Goal: Task Accomplishment & Management: Use online tool/utility

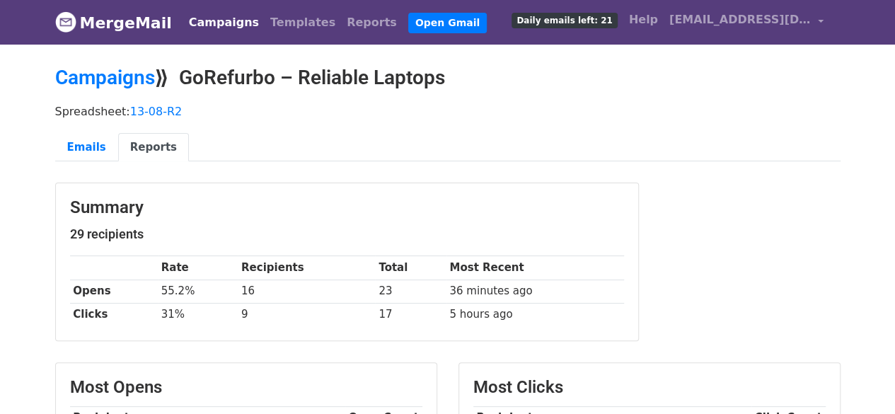
scroll to position [212, 0]
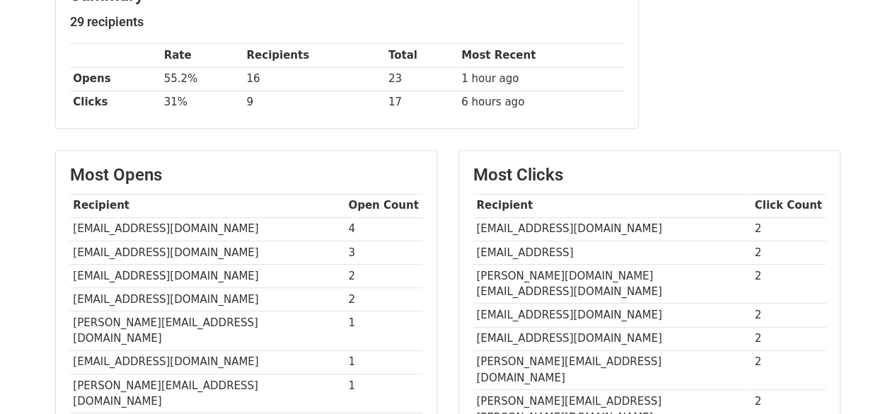
scroll to position [325, 0]
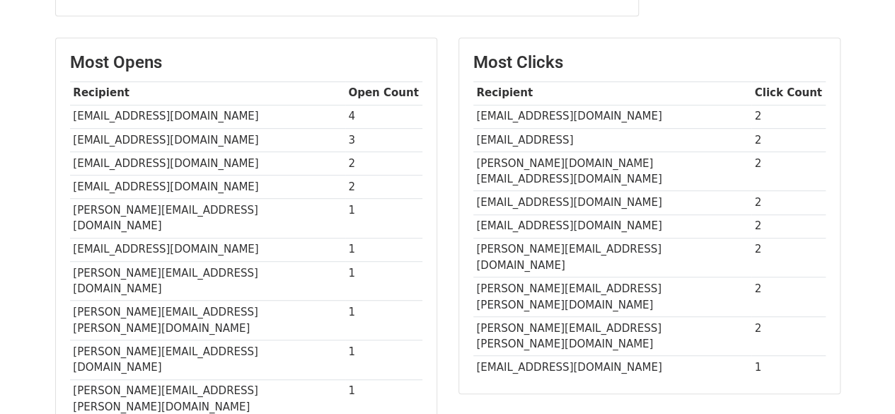
click at [492, 86] on th "Recipient" at bounding box center [612, 92] width 278 height 23
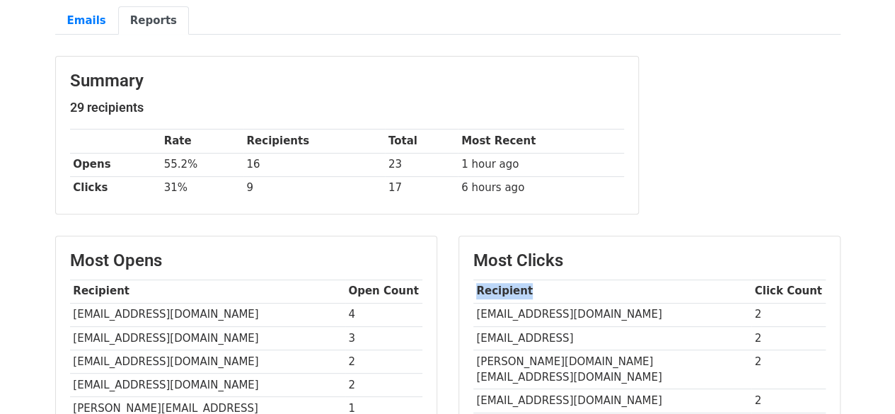
scroll to position [105, 0]
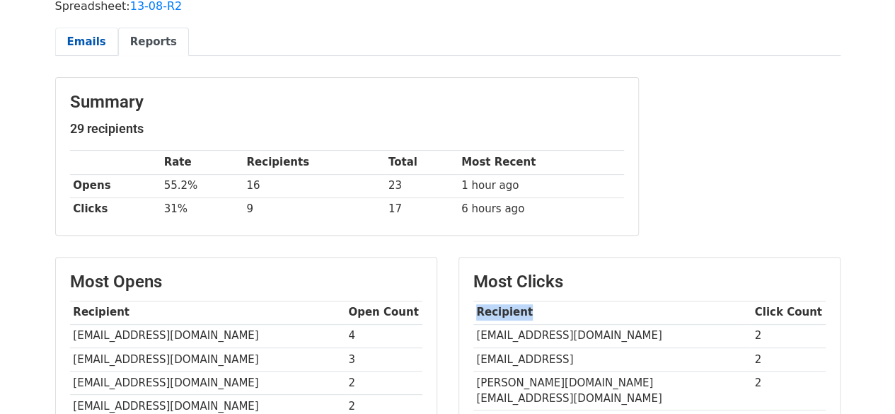
click at [88, 46] on link "Emails" at bounding box center [86, 42] width 63 height 29
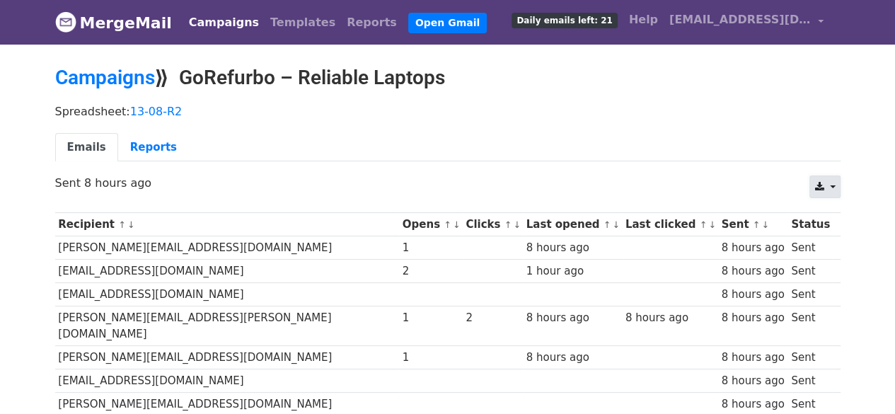
click at [819, 182] on icon at bounding box center [818, 187] width 9 height 10
click at [848, 238] on link "Excel" at bounding box center [842, 242] width 64 height 23
